Goal: Transaction & Acquisition: Purchase product/service

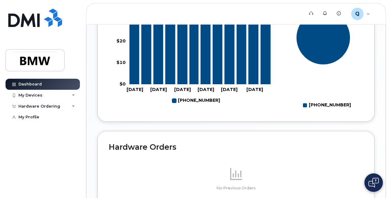
scroll to position [267, 0]
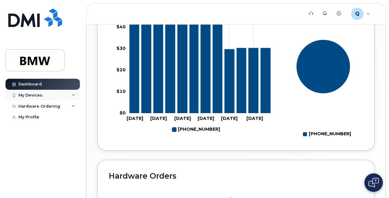
click at [40, 96] on div "My Devices" at bounding box center [30, 95] width 24 height 5
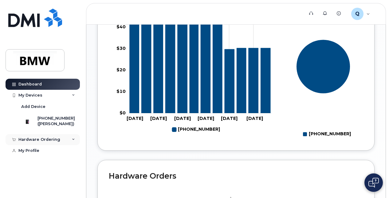
click at [56, 142] on div "Hardware Ordering" at bounding box center [39, 139] width 42 height 5
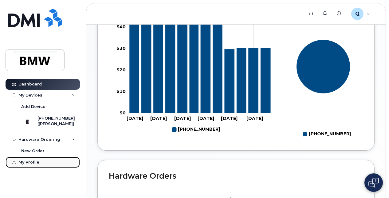
click at [31, 165] on div "My Profile" at bounding box center [28, 162] width 21 height 5
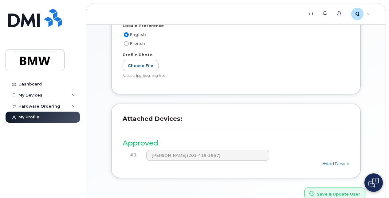
scroll to position [209, 0]
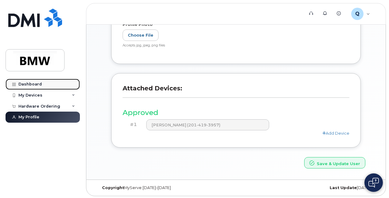
click at [32, 83] on div "Dashboard" at bounding box center [29, 84] width 23 height 5
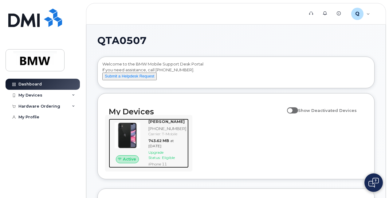
click at [135, 141] on img at bounding box center [127, 135] width 27 height 27
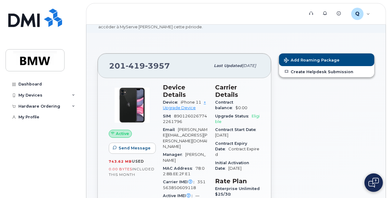
scroll to position [31, 0]
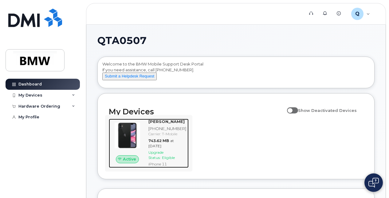
click at [157, 160] on span "Upgrade Status:" at bounding box center [155, 155] width 15 height 10
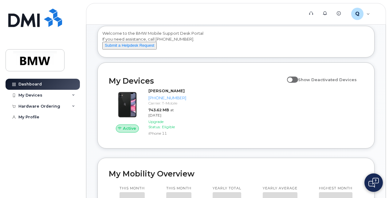
scroll to position [61, 0]
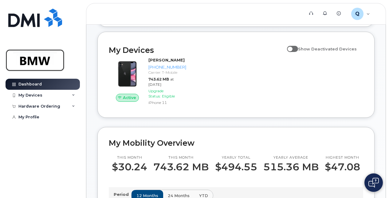
click at [34, 56] on img at bounding box center [34, 60] width 47 height 18
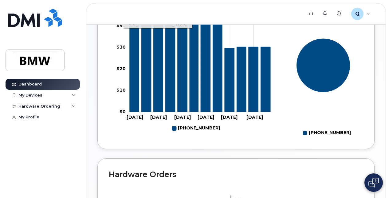
scroll to position [298, 0]
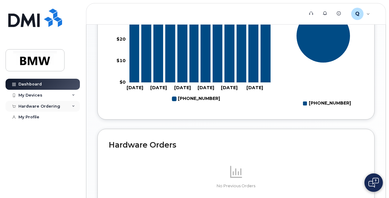
click at [52, 107] on div "Hardware Ordering" at bounding box center [39, 106] width 42 height 5
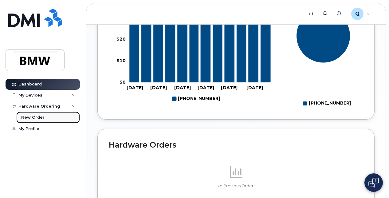
click at [34, 117] on div "New Order" at bounding box center [32, 118] width 23 height 6
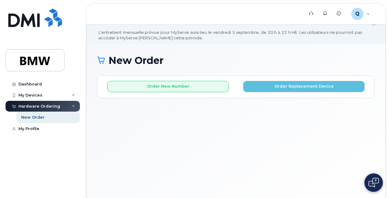
scroll to position [46, 0]
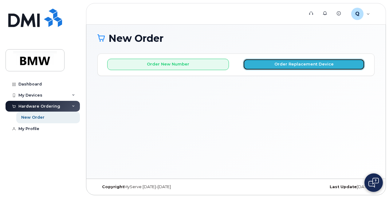
click at [308, 65] on button "Order Replacement Device" at bounding box center [304, 64] width 122 height 11
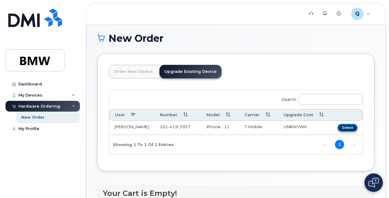
click at [347, 126] on button "Select" at bounding box center [348, 128] width 20 height 8
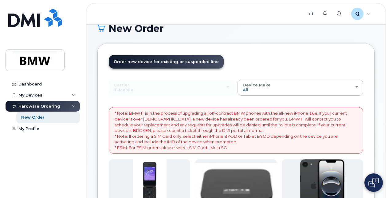
scroll to position [86, 0]
